Goal: Transaction & Acquisition: Purchase product/service

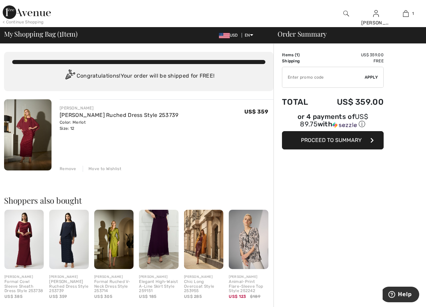
click at [322, 137] on span "Proceed to Summary" at bounding box center [331, 140] width 61 height 6
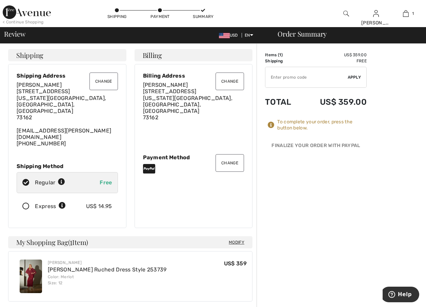
click at [233, 154] on button "Change" at bounding box center [229, 163] width 28 height 18
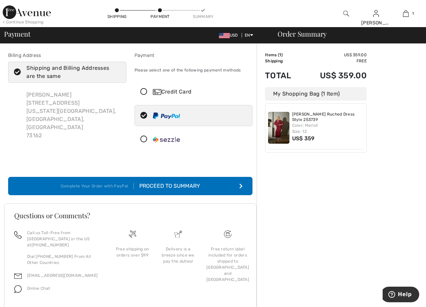
click at [145, 92] on icon at bounding box center [144, 91] width 18 height 7
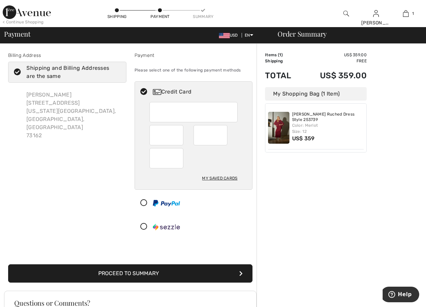
click at [226, 176] on div "My Saved Cards" at bounding box center [219, 178] width 35 height 12
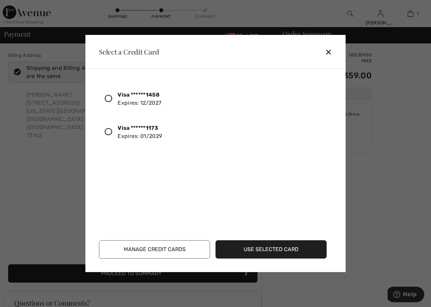
click at [327, 50] on div "✕" at bounding box center [331, 52] width 13 height 14
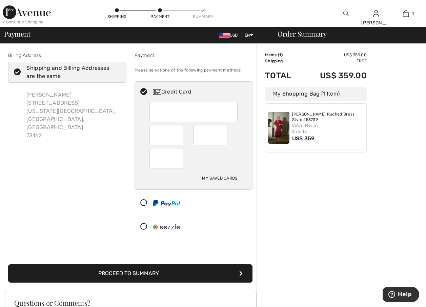
click at [169, 269] on button "Proceed to Summary" at bounding box center [130, 273] width 244 height 18
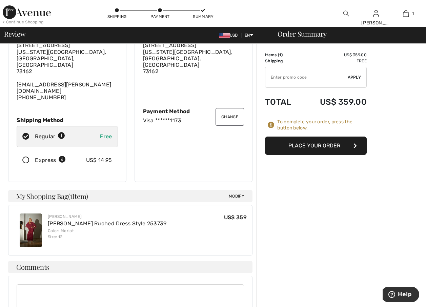
scroll to position [12, 0]
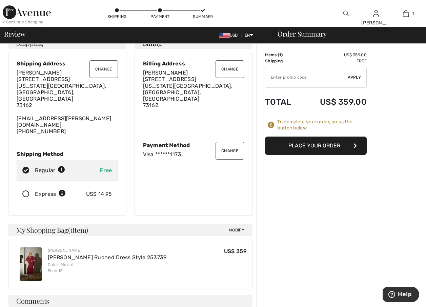
click at [310, 147] on button "Place Your Order" at bounding box center [316, 145] width 102 height 18
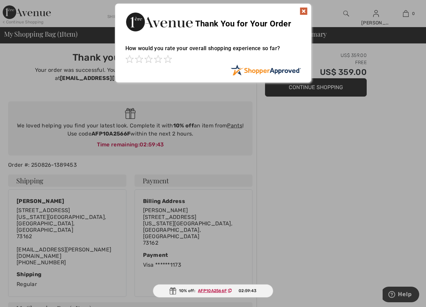
click at [303, 12] on img at bounding box center [303, 11] width 8 height 8
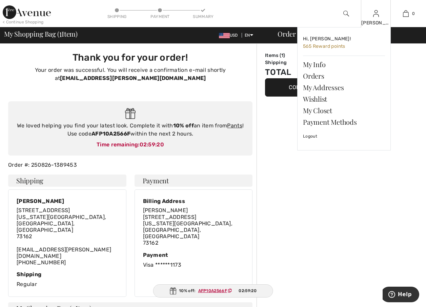
click at [376, 22] on div "[PERSON_NAME]" at bounding box center [375, 22] width 29 height 7
click at [319, 77] on link "Orders" at bounding box center [344, 76] width 82 height 12
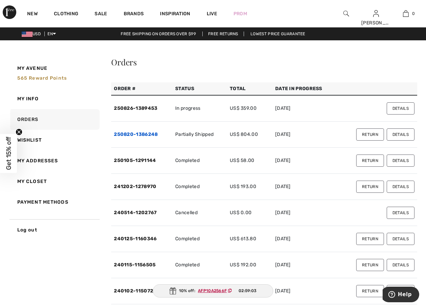
click at [144, 133] on link "250820-1386248" at bounding box center [136, 134] width 44 height 6
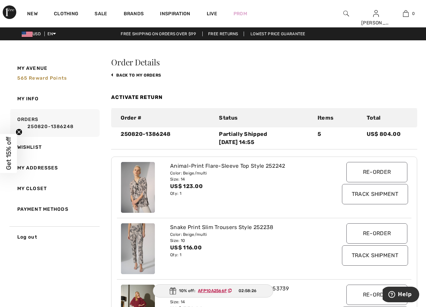
click at [133, 96] on link "Activate Return" at bounding box center [136, 97] width 51 height 6
